Goal: Task Accomplishment & Management: Use online tool/utility

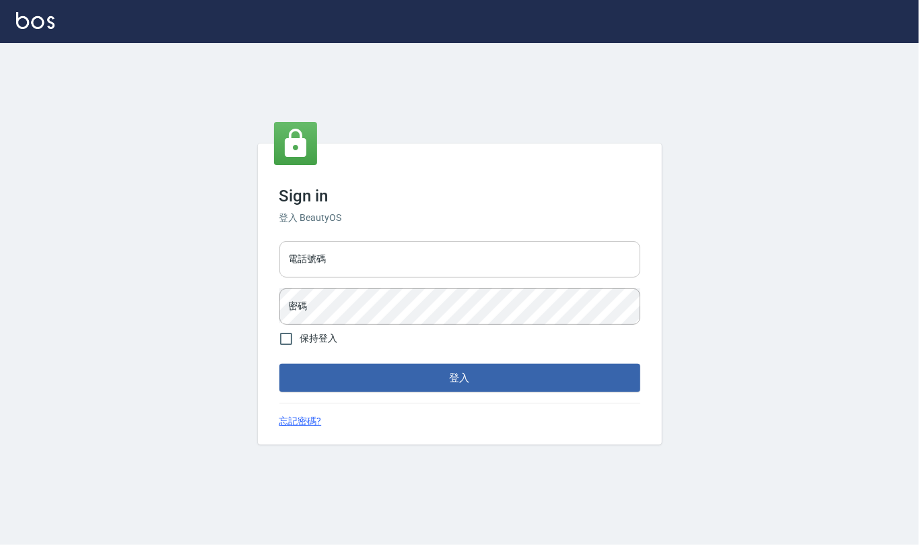
click at [369, 256] on input "電話號碼" at bounding box center [459, 259] width 361 height 36
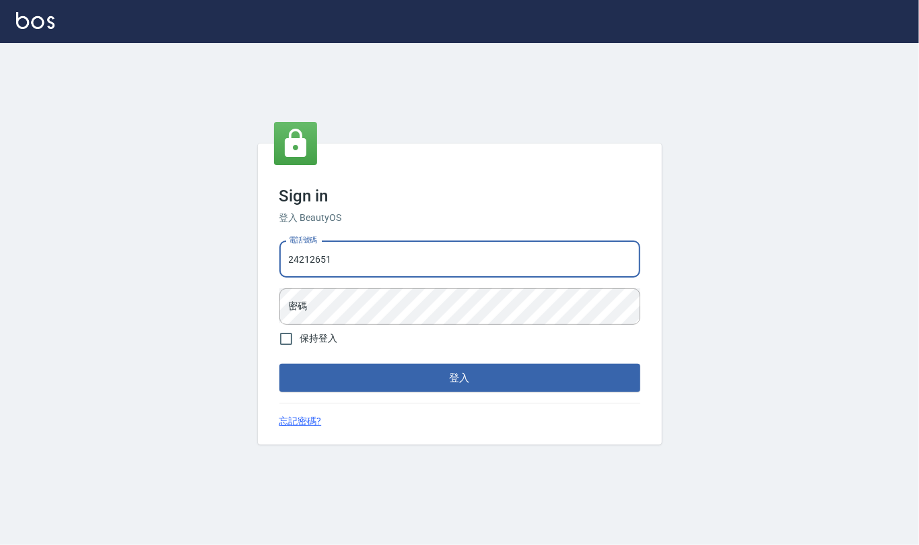
type input "24212651"
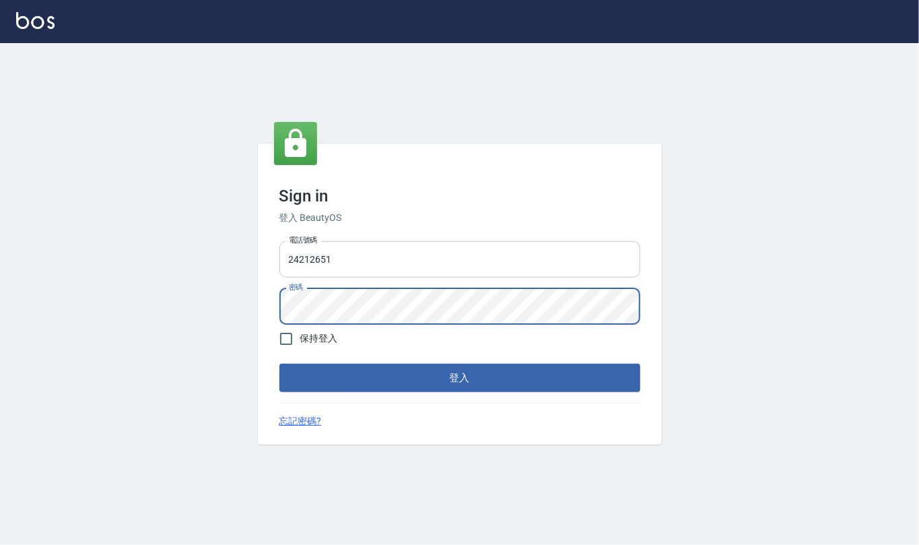
click at [279, 364] on button "登入" at bounding box center [459, 378] width 361 height 28
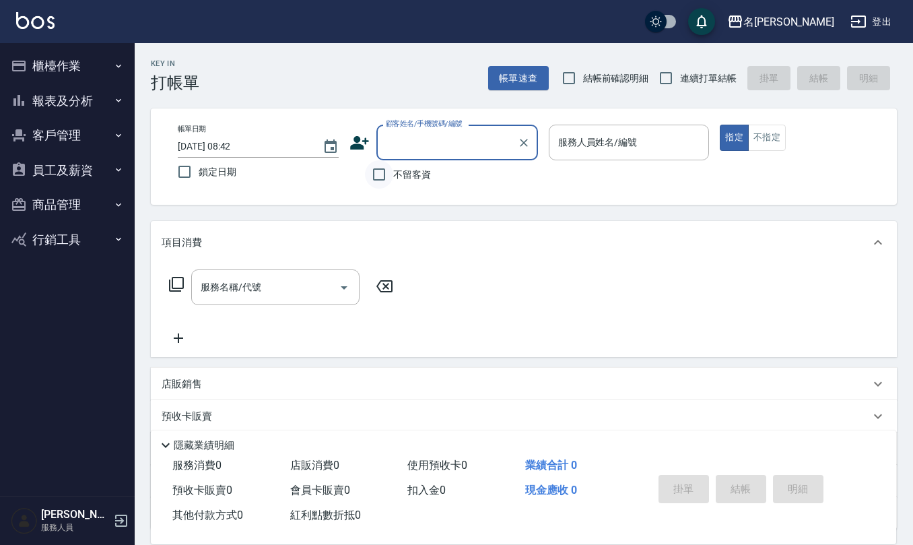
drag, startPoint x: 381, startPoint y: 178, endPoint x: 391, endPoint y: 176, distance: 10.5
click at [381, 178] on input "不留客資" at bounding box center [379, 174] width 28 height 28
checkbox input "true"
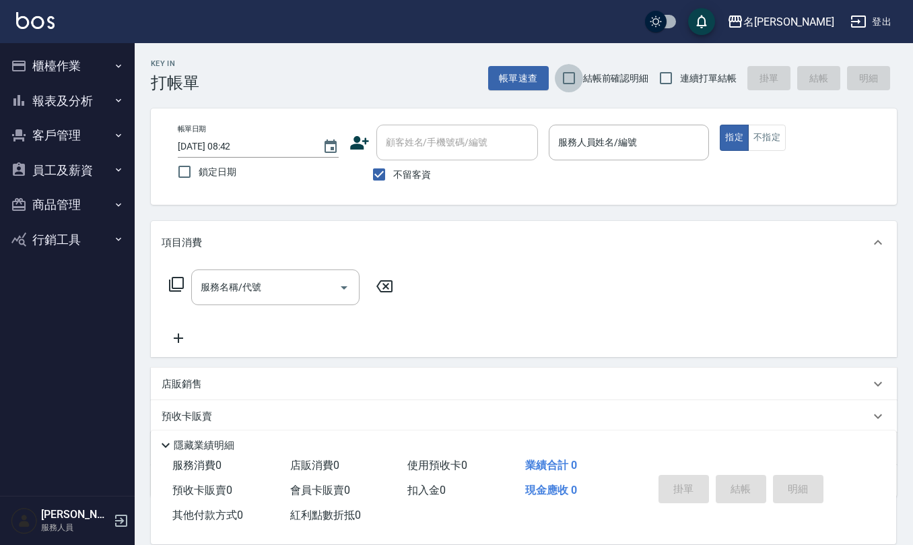
drag, startPoint x: 571, startPoint y: 75, endPoint x: 607, endPoint y: 77, distance: 36.4
click at [572, 75] on input "結帳前確認明細" at bounding box center [569, 78] width 28 height 28
checkbox input "true"
click at [667, 77] on input "連續打單結帳" at bounding box center [666, 78] width 28 height 28
checkbox input "true"
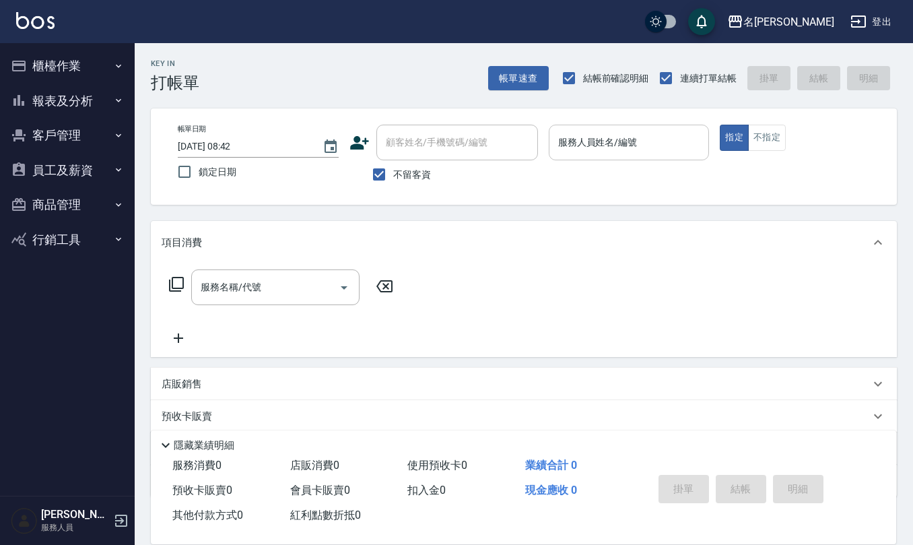
click at [601, 140] on div "服務人員姓名/編號 服務人員姓名/編號" at bounding box center [629, 143] width 161 height 36
click at [601, 140] on input "服務人員姓名/編號" at bounding box center [629, 143] width 149 height 24
